Goal: Task Accomplishment & Management: Use online tool/utility

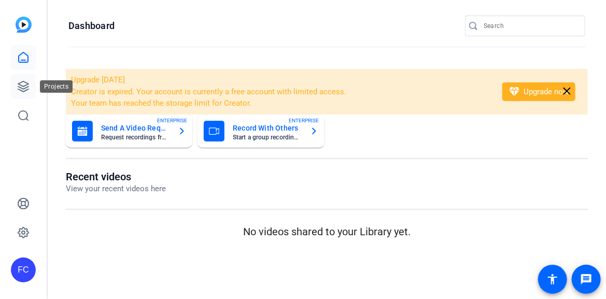
click at [27, 88] on icon at bounding box center [23, 86] width 12 height 12
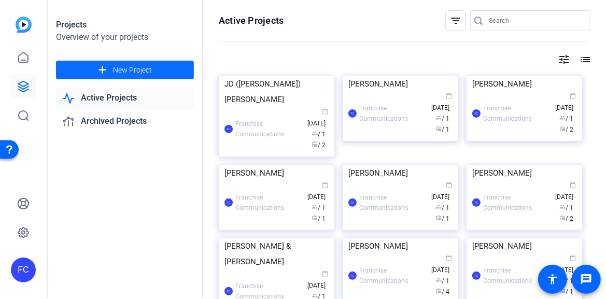
click at [117, 74] on span "New Project" at bounding box center [132, 70] width 39 height 11
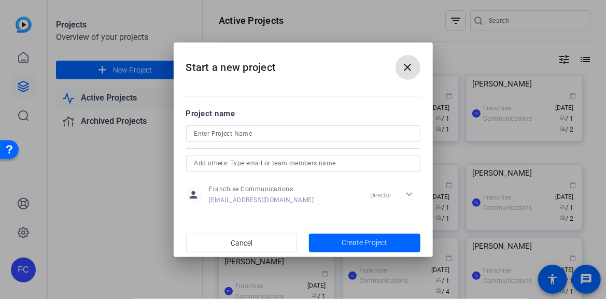
click at [216, 137] on input at bounding box center [304, 134] width 218 height 12
type input "[PERSON_NAME]"
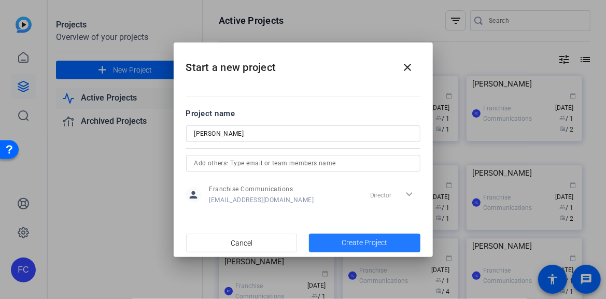
click at [368, 242] on span "Create Project" at bounding box center [365, 243] width 46 height 11
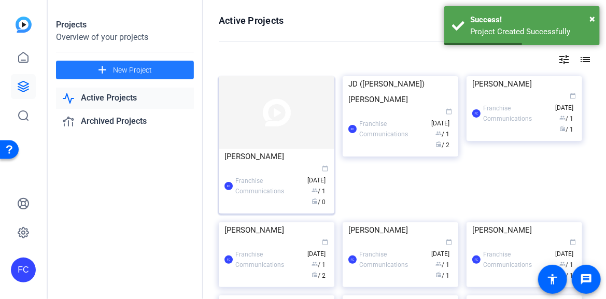
click at [271, 155] on div "[PERSON_NAME]" at bounding box center [277, 157] width 104 height 16
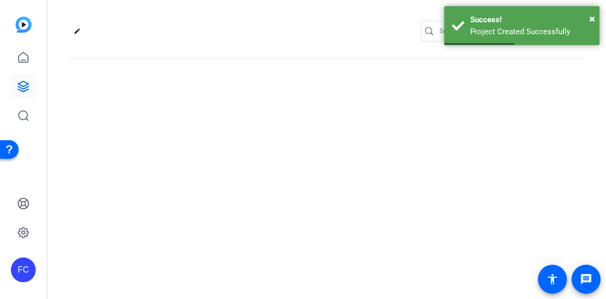
click at [271, 155] on div "edit settings" at bounding box center [327, 149] width 559 height 299
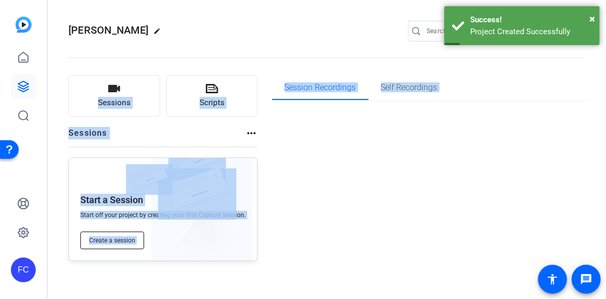
click at [113, 238] on span "Create a session" at bounding box center [112, 241] width 46 height 8
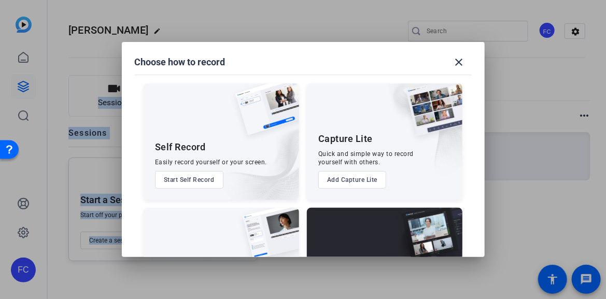
scroll to position [77, 0]
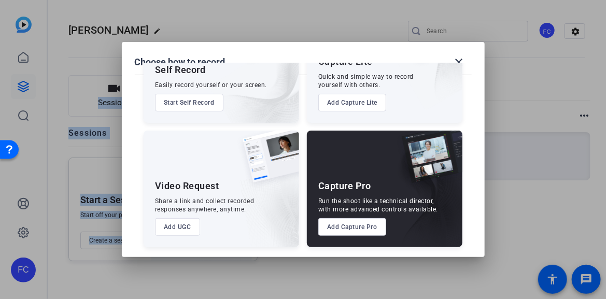
click at [354, 227] on button "Add Capture Pro" at bounding box center [353, 227] width 68 height 18
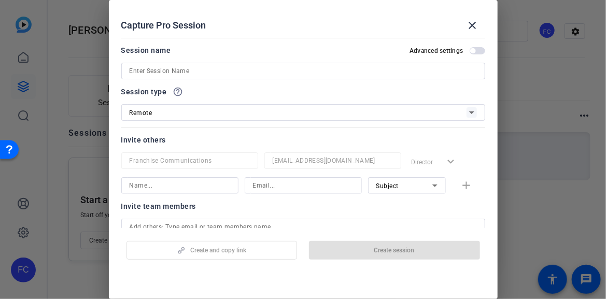
click at [369, 68] on input at bounding box center [304, 71] width 348 height 12
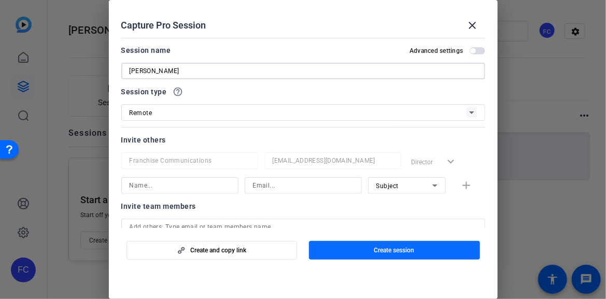
type input "[PERSON_NAME]"
click at [401, 250] on span "Create session" at bounding box center [395, 250] width 40 height 8
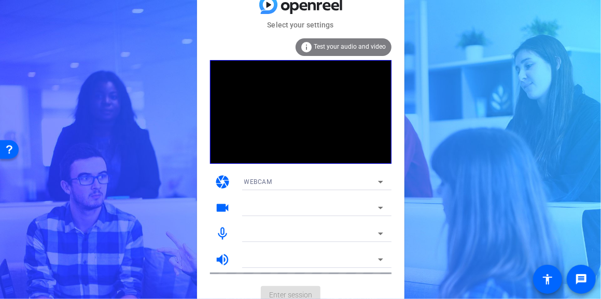
click at [380, 207] on icon at bounding box center [380, 208] width 5 height 3
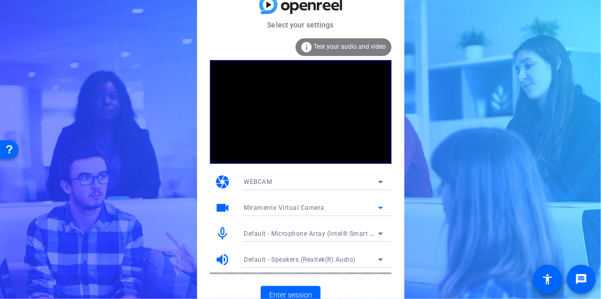
click at [381, 209] on icon at bounding box center [380, 208] width 5 height 3
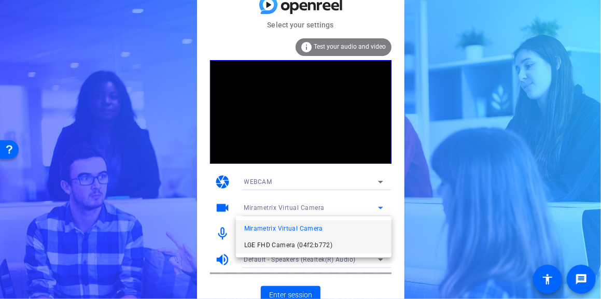
click at [327, 245] on span "LGE FHD Camera (04f2:b772)" at bounding box center [288, 245] width 89 height 12
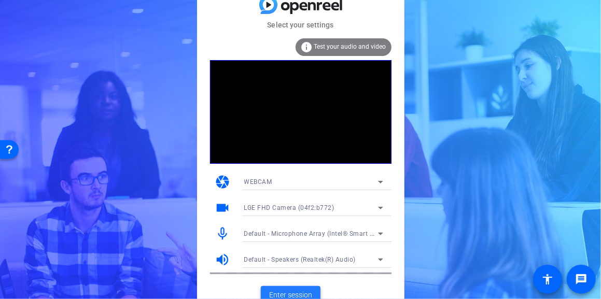
click at [305, 293] on span "Enter session" at bounding box center [290, 295] width 43 height 11
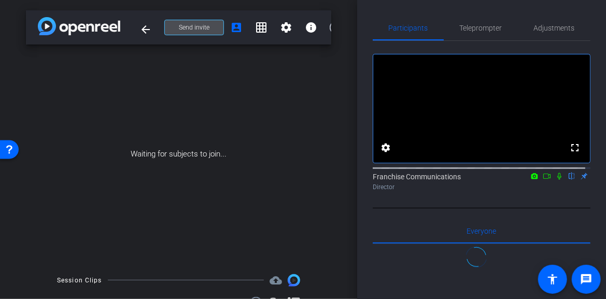
click at [209, 27] on span at bounding box center [194, 27] width 59 height 25
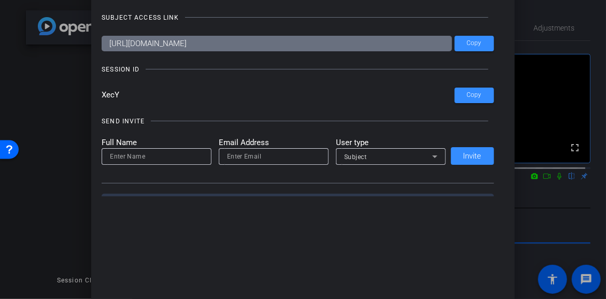
click at [554, 37] on div at bounding box center [303, 149] width 606 height 299
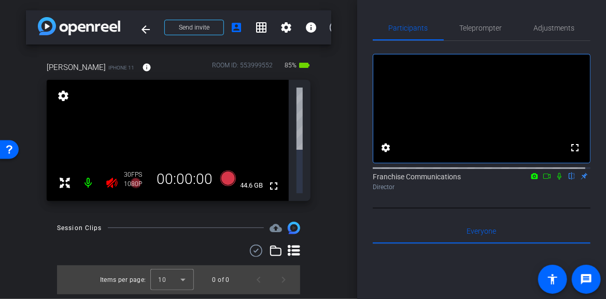
click at [110, 177] on icon at bounding box center [112, 183] width 12 height 12
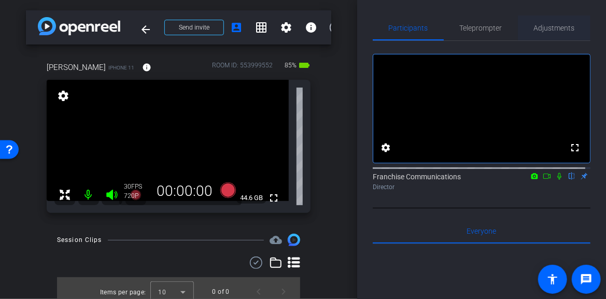
click at [561, 24] on span "Adjustments" at bounding box center [554, 27] width 41 height 7
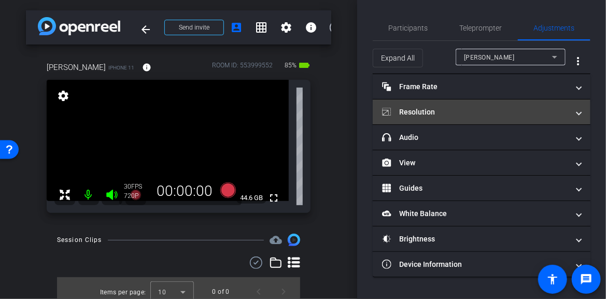
click at [579, 117] on span at bounding box center [579, 112] width 4 height 11
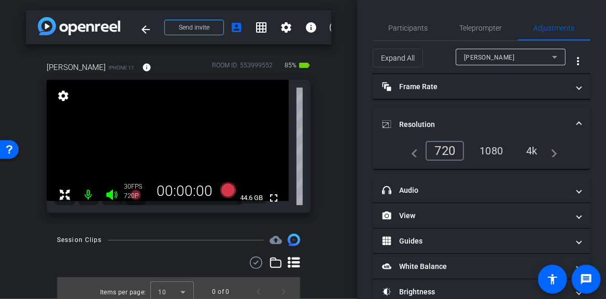
click at [532, 150] on div "4k" at bounding box center [532, 151] width 27 height 18
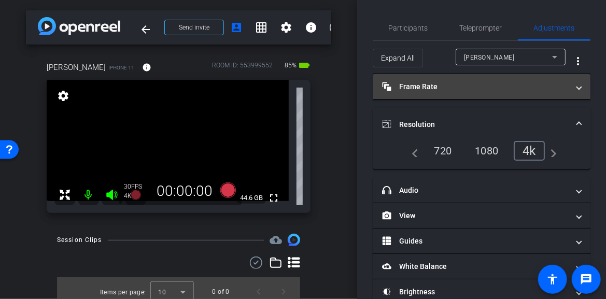
click at [577, 89] on mat-expansion-panel-header "Frame Rate Frame Rate" at bounding box center [482, 86] width 218 height 25
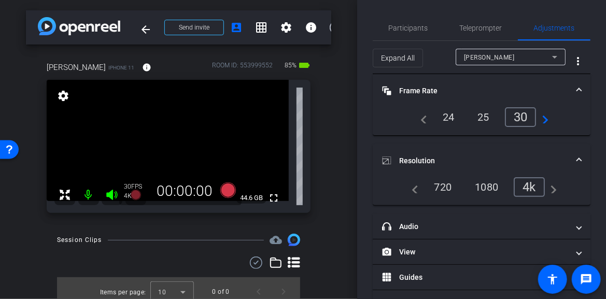
click at [442, 119] on div "24" at bounding box center [448, 117] width 27 height 18
click at [269, 198] on mat-icon "fullscreen" at bounding box center [274, 198] width 12 height 12
click at [255, 223] on div "Mallik Sagarad iPhone 11 info ROOM ID: 553999552 85% battery_std fullscreen set…" at bounding box center [179, 134] width 306 height 179
click at [270, 200] on mat-icon "fullscreen" at bounding box center [274, 198] width 12 height 12
click at [272, 195] on mat-icon "fullscreen" at bounding box center [274, 198] width 12 height 12
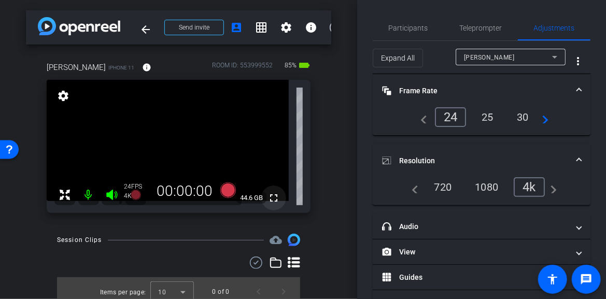
click at [269, 198] on mat-icon "fullscreen" at bounding box center [274, 198] width 12 height 12
click at [232, 193] on icon at bounding box center [228, 190] width 25 height 19
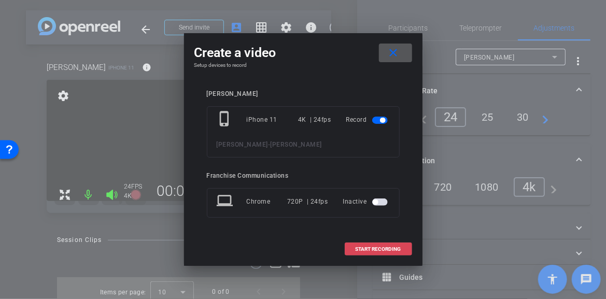
click at [385, 248] on span "START RECORDING" at bounding box center [379, 249] width 46 height 5
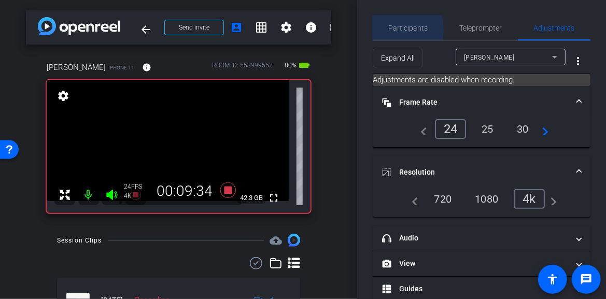
click at [396, 29] on span "Participants" at bounding box center [408, 27] width 39 height 7
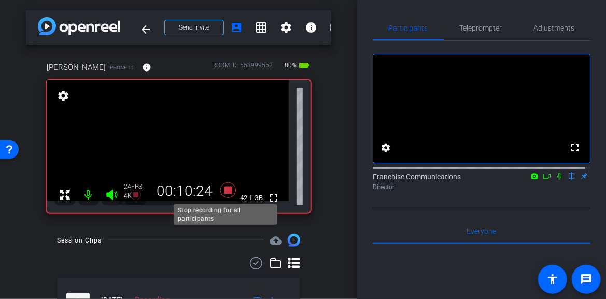
click at [229, 189] on icon at bounding box center [228, 191] width 16 height 16
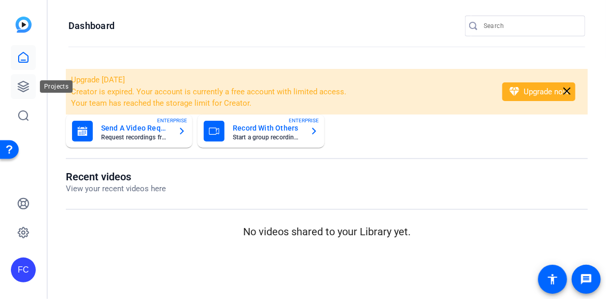
click at [22, 89] on icon at bounding box center [23, 86] width 12 height 12
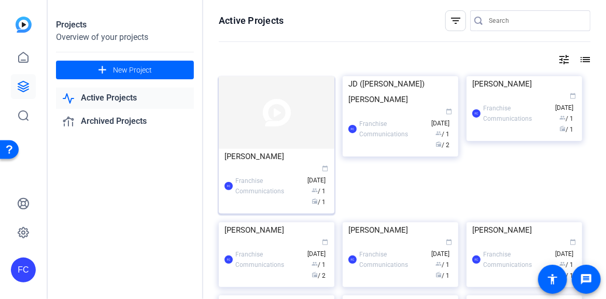
click at [272, 129] on img at bounding box center [277, 112] width 116 height 73
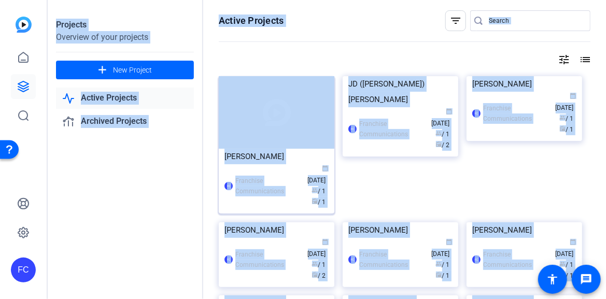
click at [272, 129] on div "Projects Overview of your projects add New Project Active Projects Archived Pro…" at bounding box center [327, 149] width 559 height 299
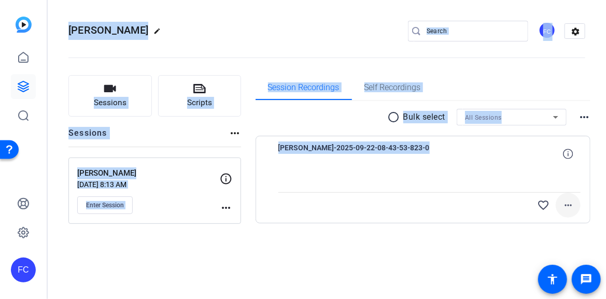
click at [571, 205] on mat-icon "more_horiz" at bounding box center [568, 205] width 12 height 12
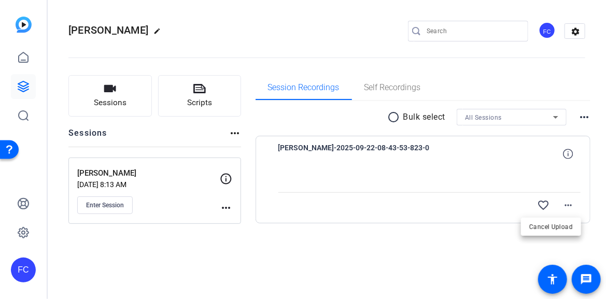
click at [476, 231] on div at bounding box center [303, 149] width 606 height 299
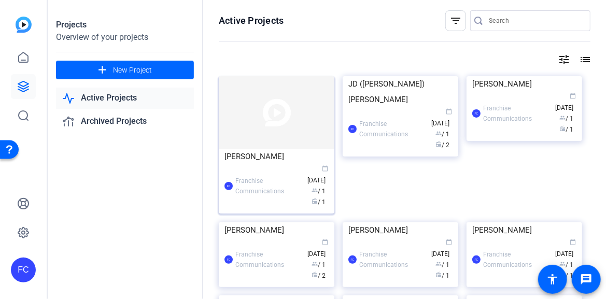
click at [253, 143] on img at bounding box center [277, 112] width 116 height 73
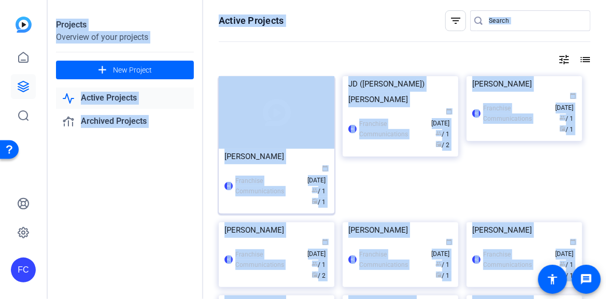
click at [253, 143] on div "Projects Overview of your projects add New Project Active Projects Archived Pro…" at bounding box center [327, 149] width 559 height 299
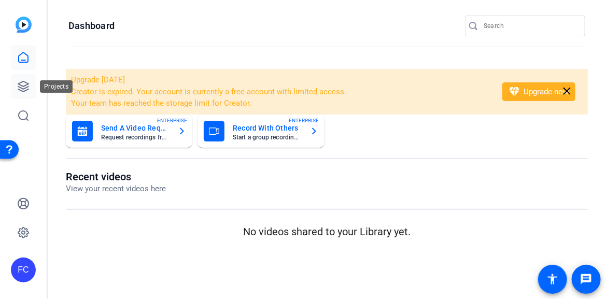
click at [29, 88] on icon at bounding box center [23, 86] width 12 height 12
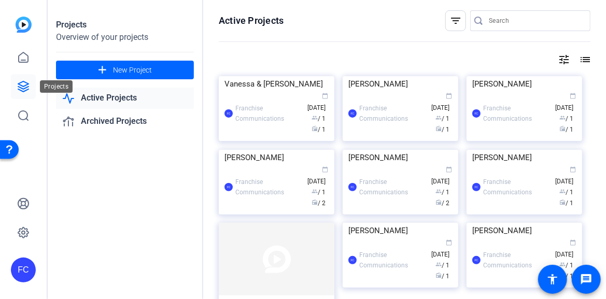
click at [25, 86] on icon at bounding box center [23, 86] width 10 height 10
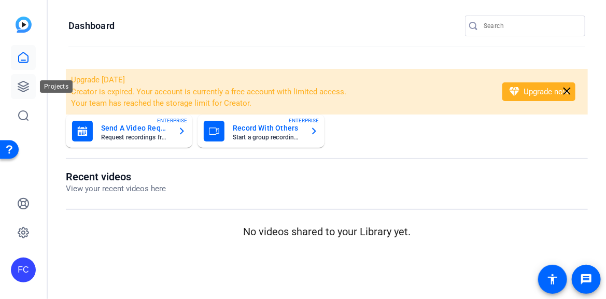
click at [25, 86] on icon at bounding box center [23, 86] width 10 height 10
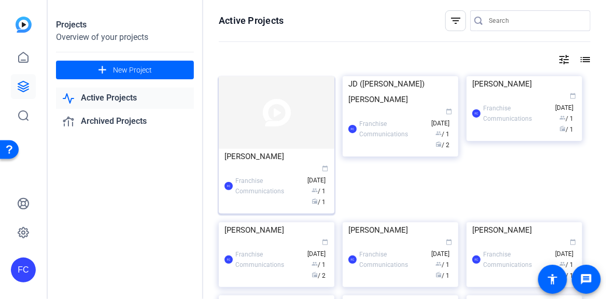
click at [266, 142] on img at bounding box center [277, 112] width 116 height 73
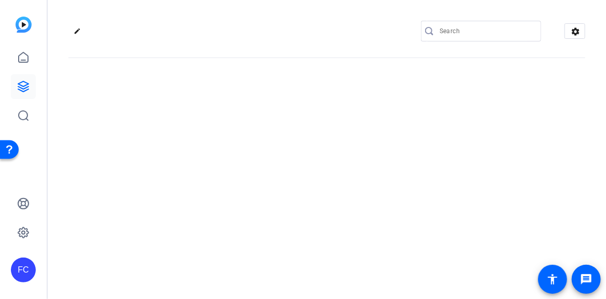
click at [266, 142] on div "edit settings" at bounding box center [327, 149] width 559 height 299
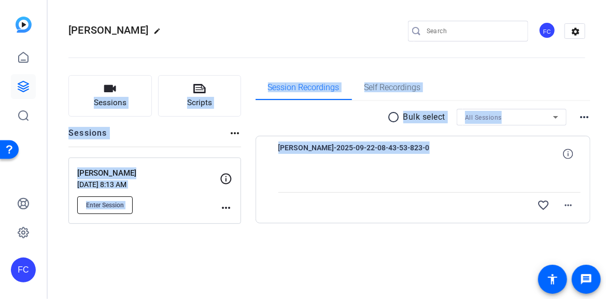
click at [117, 199] on button "Enter Session" at bounding box center [105, 206] width 56 height 18
click at [570, 205] on mat-icon "more_horiz" at bounding box center [568, 205] width 12 height 12
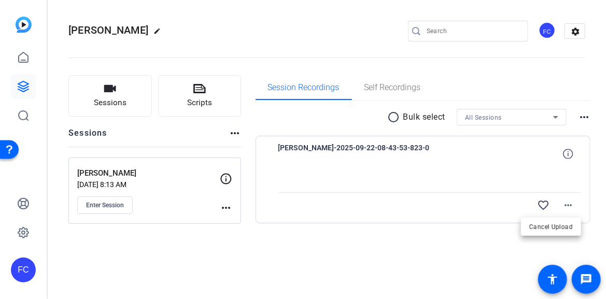
click at [380, 262] on div at bounding box center [303, 149] width 606 height 299
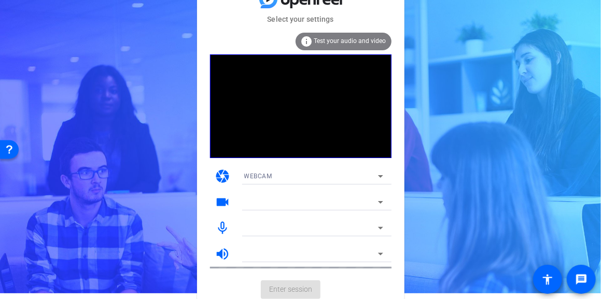
scroll to position [9, 0]
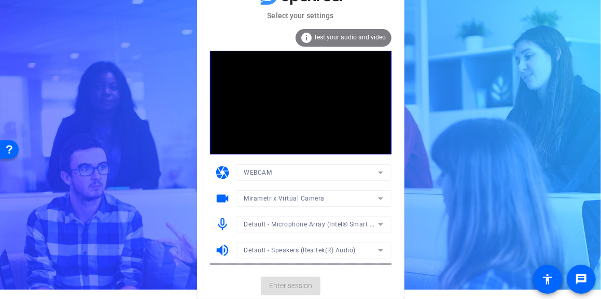
click at [302, 284] on mat-card-actions "Enter session" at bounding box center [300, 286] width 207 height 27
click at [300, 286] on span "Enter session" at bounding box center [290, 286] width 43 height 11
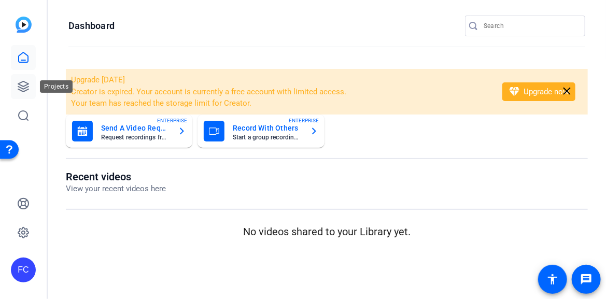
click at [22, 85] on icon at bounding box center [23, 86] width 10 height 10
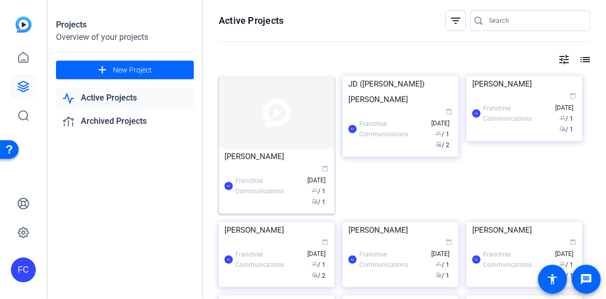
click at [266, 134] on img at bounding box center [277, 112] width 116 height 73
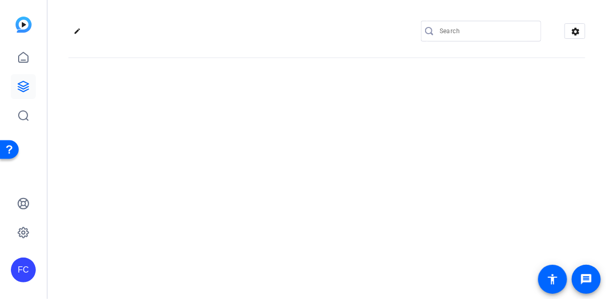
click at [266, 134] on div "edit settings" at bounding box center [327, 149] width 559 height 299
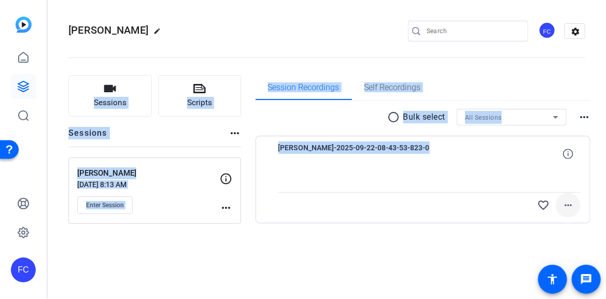
click at [568, 206] on mat-icon "more_horiz" at bounding box center [568, 205] width 12 height 12
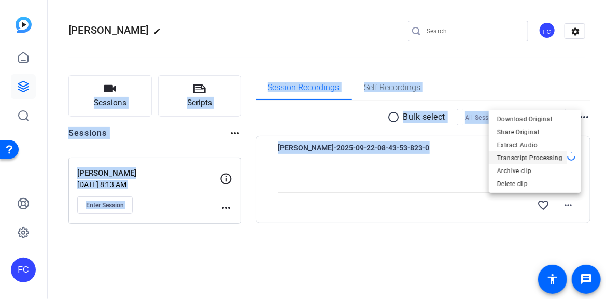
click at [549, 158] on span "Transcript Processing" at bounding box center [530, 157] width 67 height 12
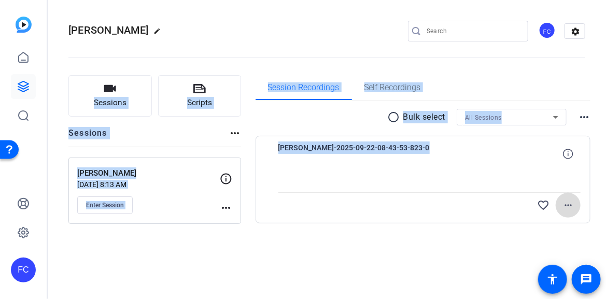
click at [565, 203] on mat-icon "more_horiz" at bounding box center [568, 205] width 12 height 12
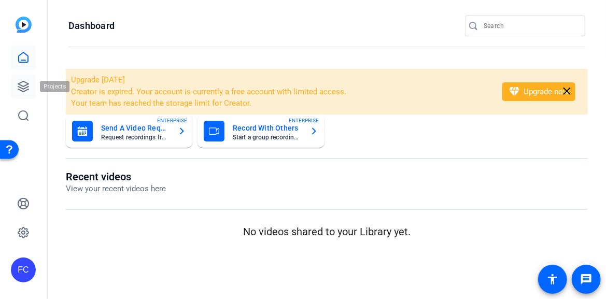
click at [25, 94] on link at bounding box center [23, 86] width 25 height 25
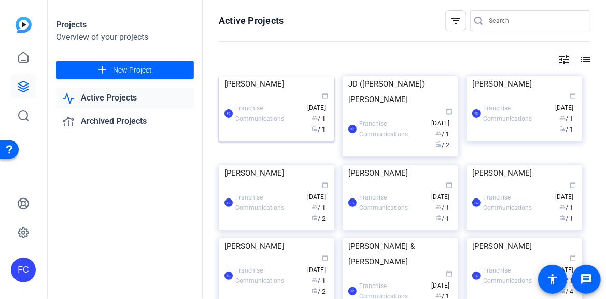
click at [251, 76] on img at bounding box center [277, 76] width 116 height 0
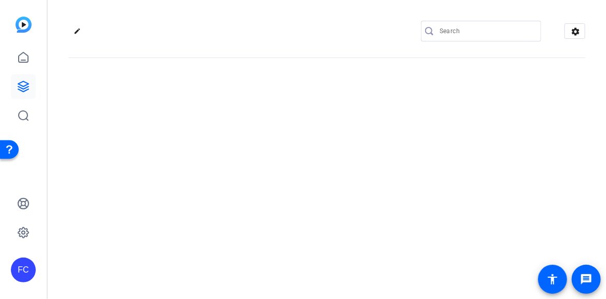
click at [251, 134] on div "edit settings" at bounding box center [327, 149] width 559 height 299
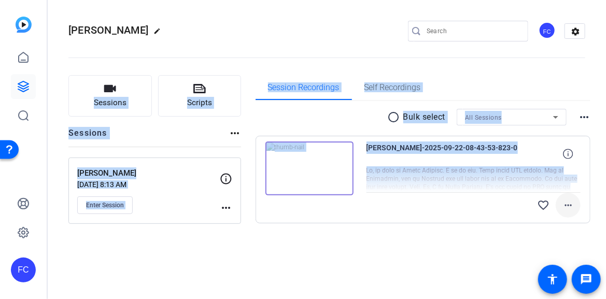
click at [567, 205] on mat-icon "more_horiz" at bounding box center [568, 205] width 12 height 12
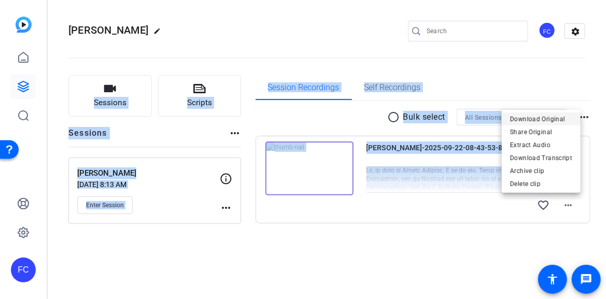
click at [552, 116] on span "Download Original" at bounding box center [541, 119] width 62 height 12
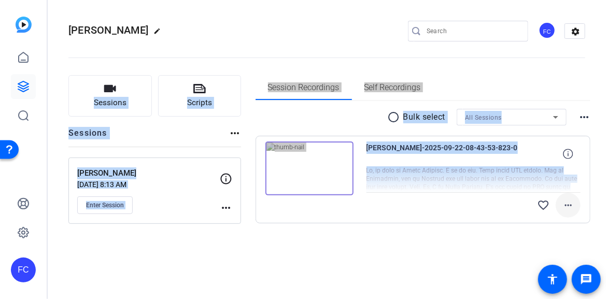
click at [571, 205] on mat-icon "more_horiz" at bounding box center [568, 205] width 12 height 12
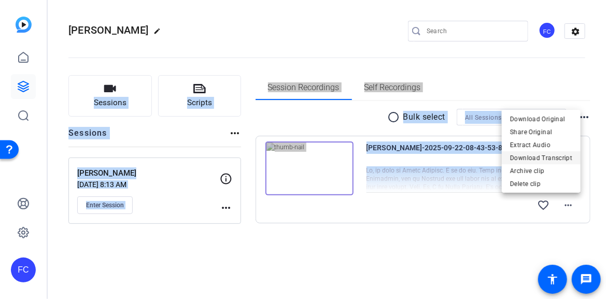
click at [561, 159] on span "Download Transcript" at bounding box center [541, 157] width 62 height 12
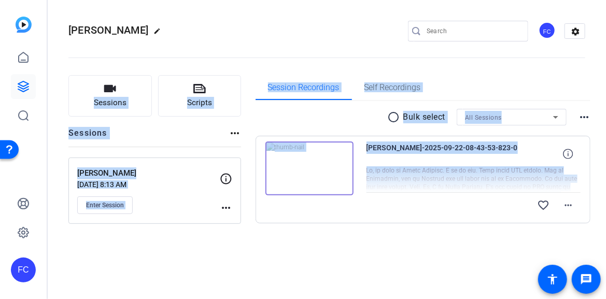
click at [377, 255] on div "radio_button_unchecked Bulk select All Sessions more_horiz [PERSON_NAME]-2025-0…" at bounding box center [424, 179] width 336 height 156
